Goal: Use online tool/utility: Utilize a website feature to perform a specific function

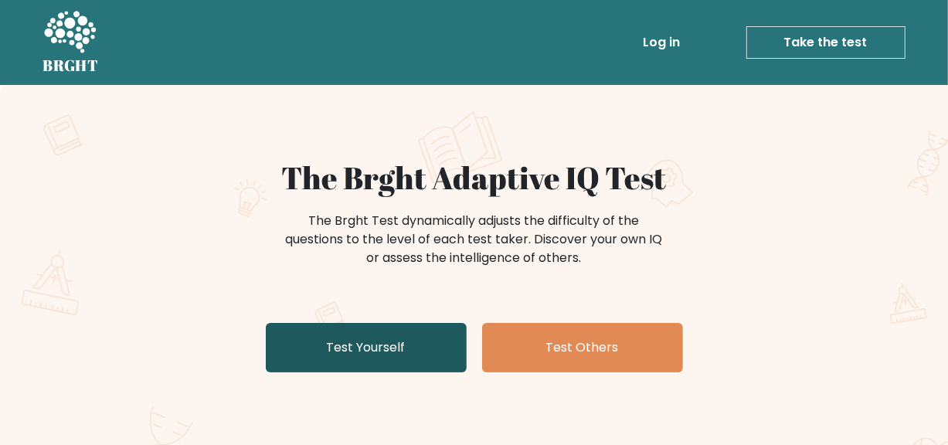
click at [423, 339] on link "Test Yourself" at bounding box center [366, 347] width 201 height 49
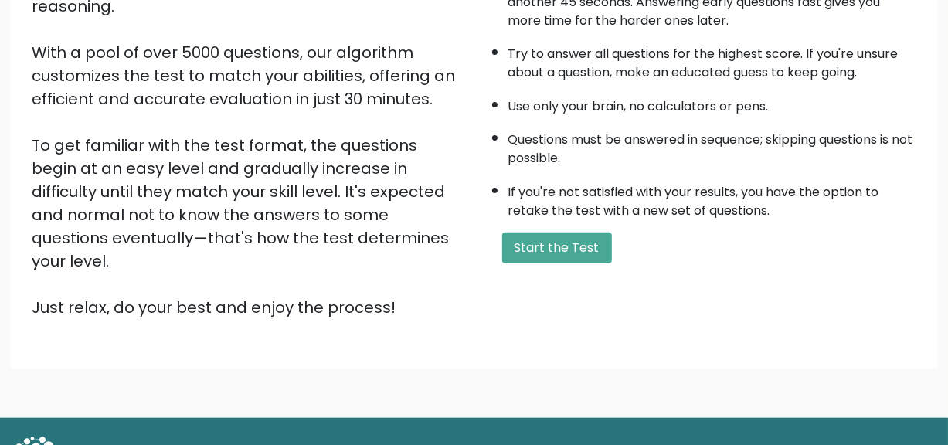
scroll to position [263, 0]
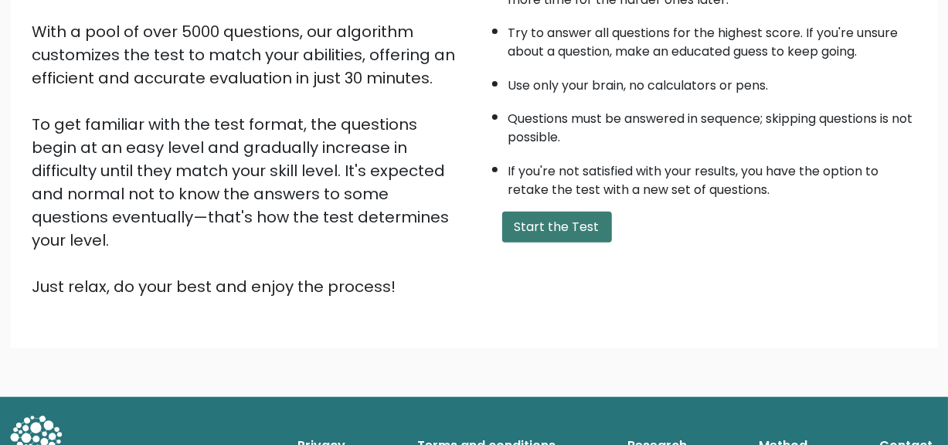
click at [563, 225] on button "Start the Test" at bounding box center [557, 227] width 110 height 31
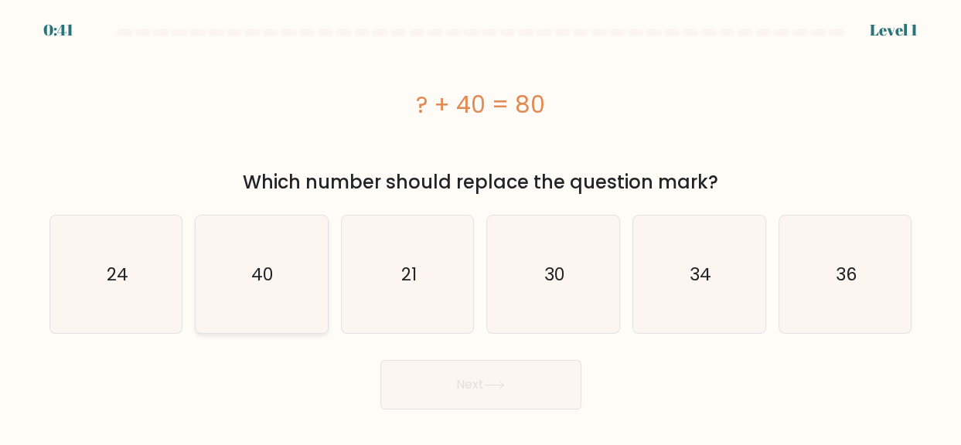
click at [205, 274] on icon "40" at bounding box center [260, 274] width 117 height 117
click at [481, 226] on input "b. 40" at bounding box center [481, 225] width 1 height 4
radio input "true"
click at [458, 388] on button "Next" at bounding box center [480, 384] width 201 height 49
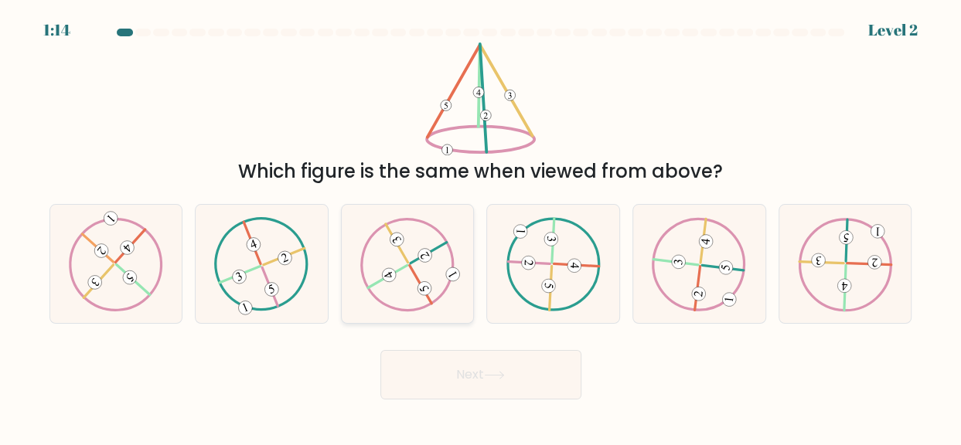
click at [403, 272] on icon at bounding box center [407, 264] width 95 height 94
click at [481, 226] on input "c." at bounding box center [481, 225] width 1 height 4
radio input "true"
click at [427, 352] on button "Next" at bounding box center [480, 374] width 201 height 49
